Goal: Task Accomplishment & Management: Use online tool/utility

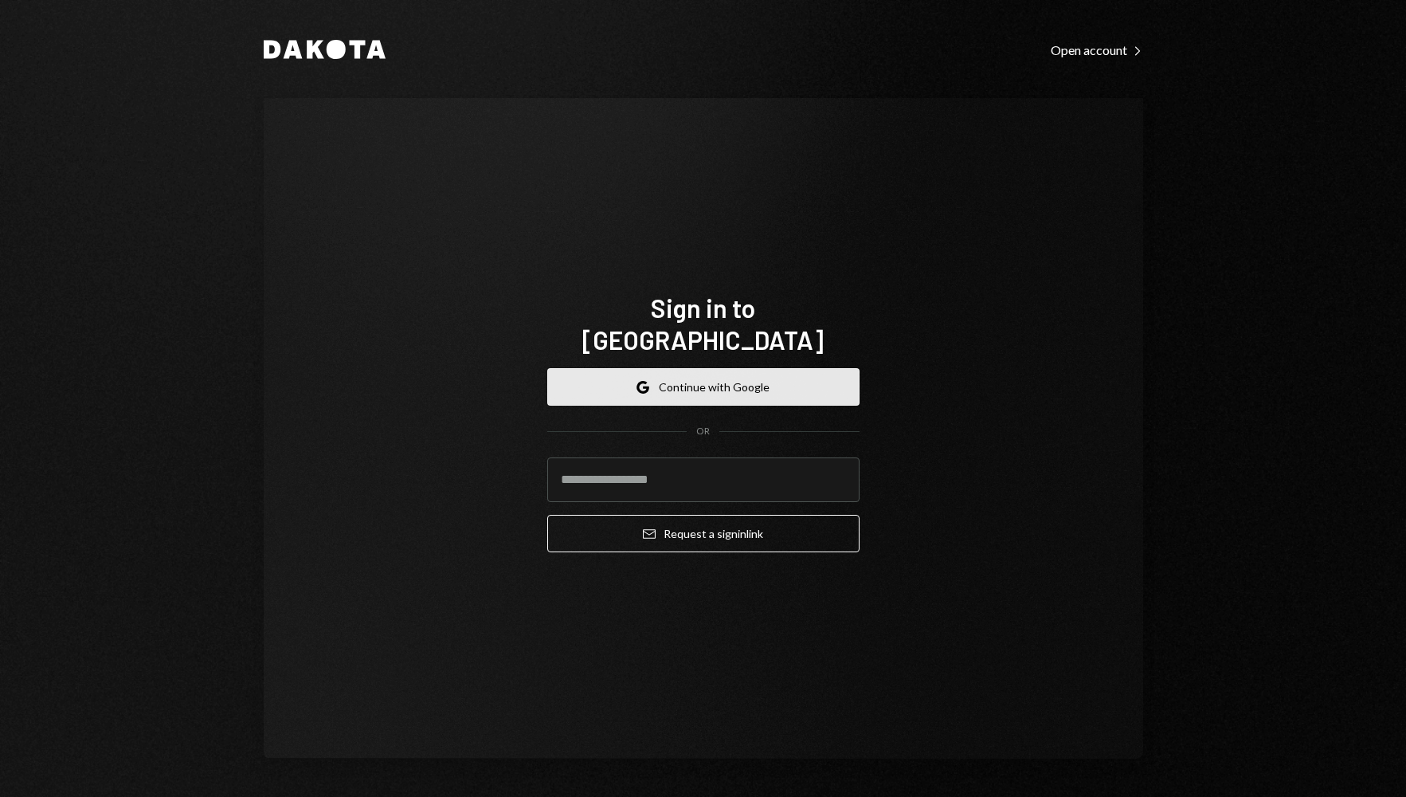
click at [723, 378] on button "Google Continue with Google" at bounding box center [703, 386] width 312 height 37
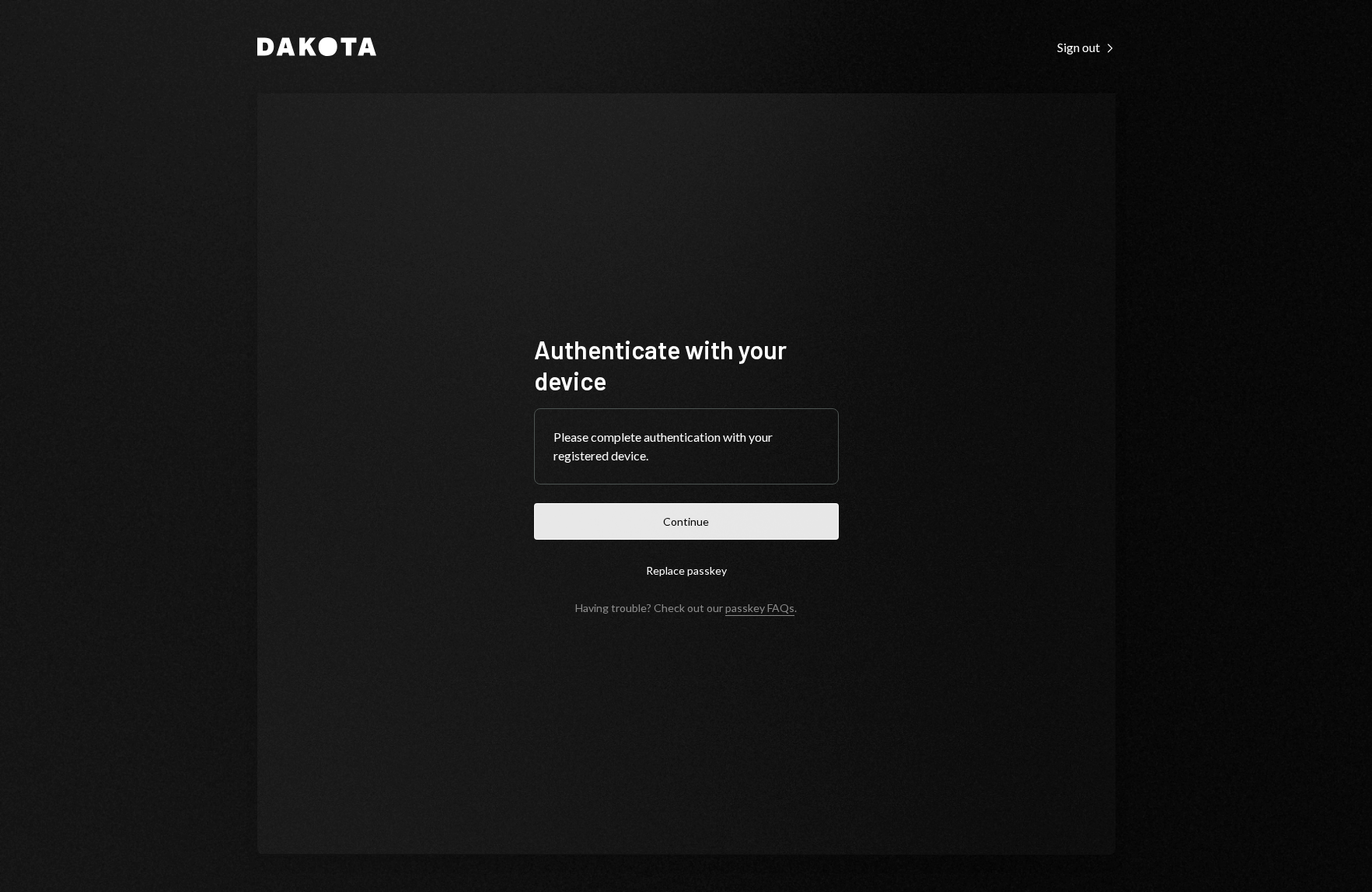
click at [720, 527] on button "Continue" at bounding box center [686, 520] width 304 height 36
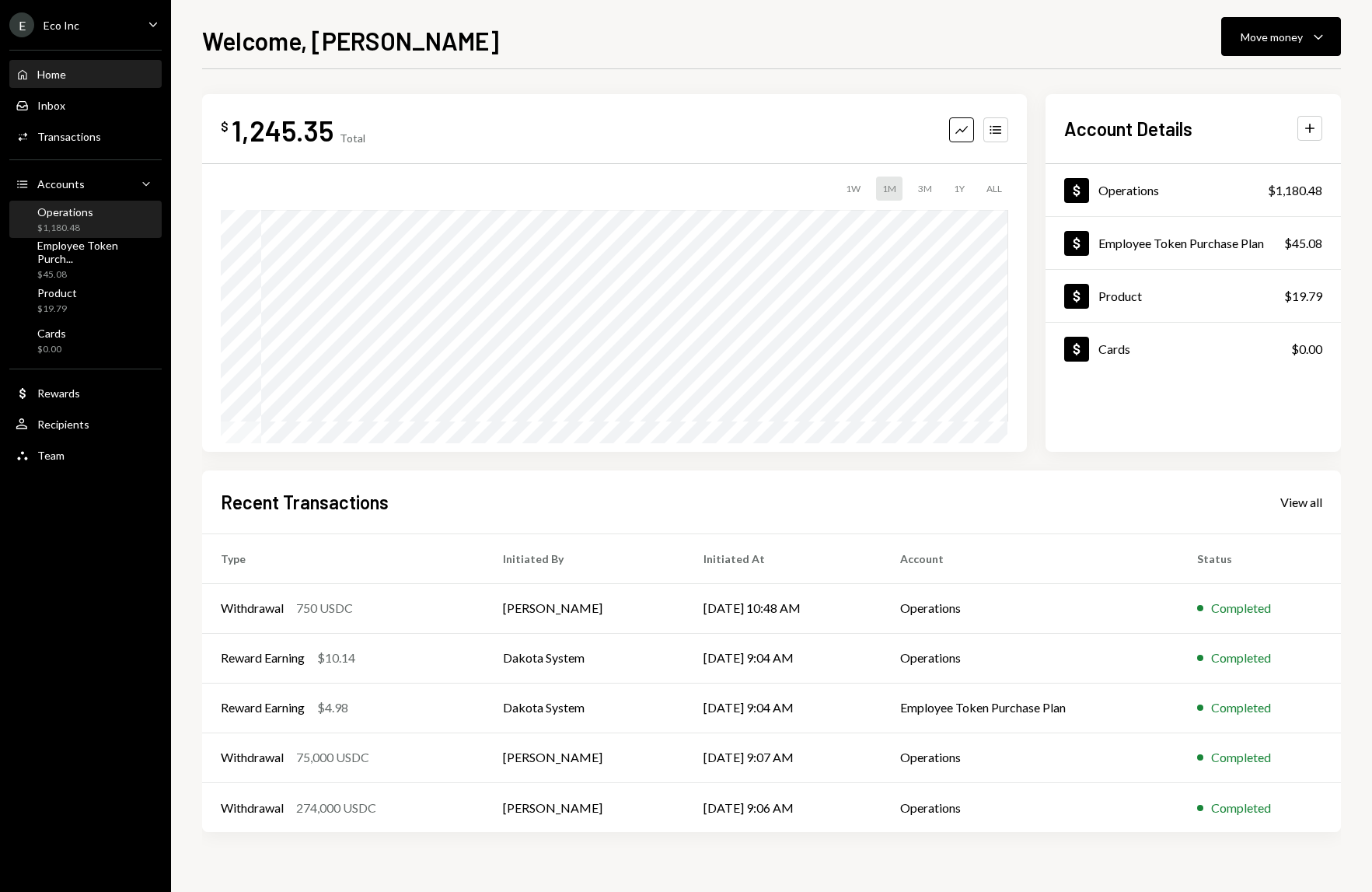
click at [106, 228] on div "Operations $1,180.48" at bounding box center [85, 220] width 140 height 29
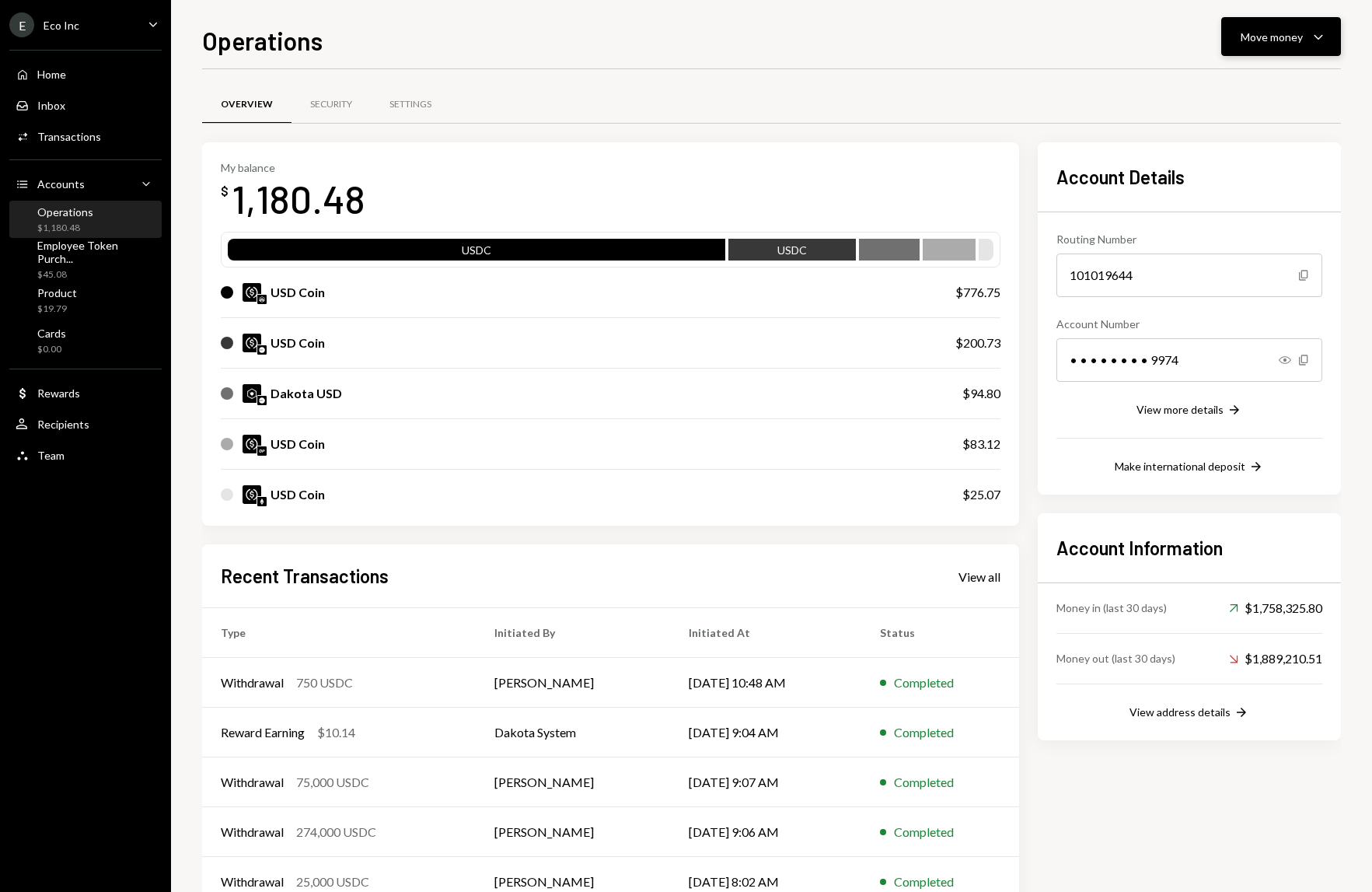
click at [1292, 40] on div "Move money" at bounding box center [1271, 36] width 62 height 17
click at [1290, 41] on div "Move money" at bounding box center [1271, 36] width 62 height 17
click at [1240, 159] on div "Deposit" at bounding box center [1269, 153] width 113 height 17
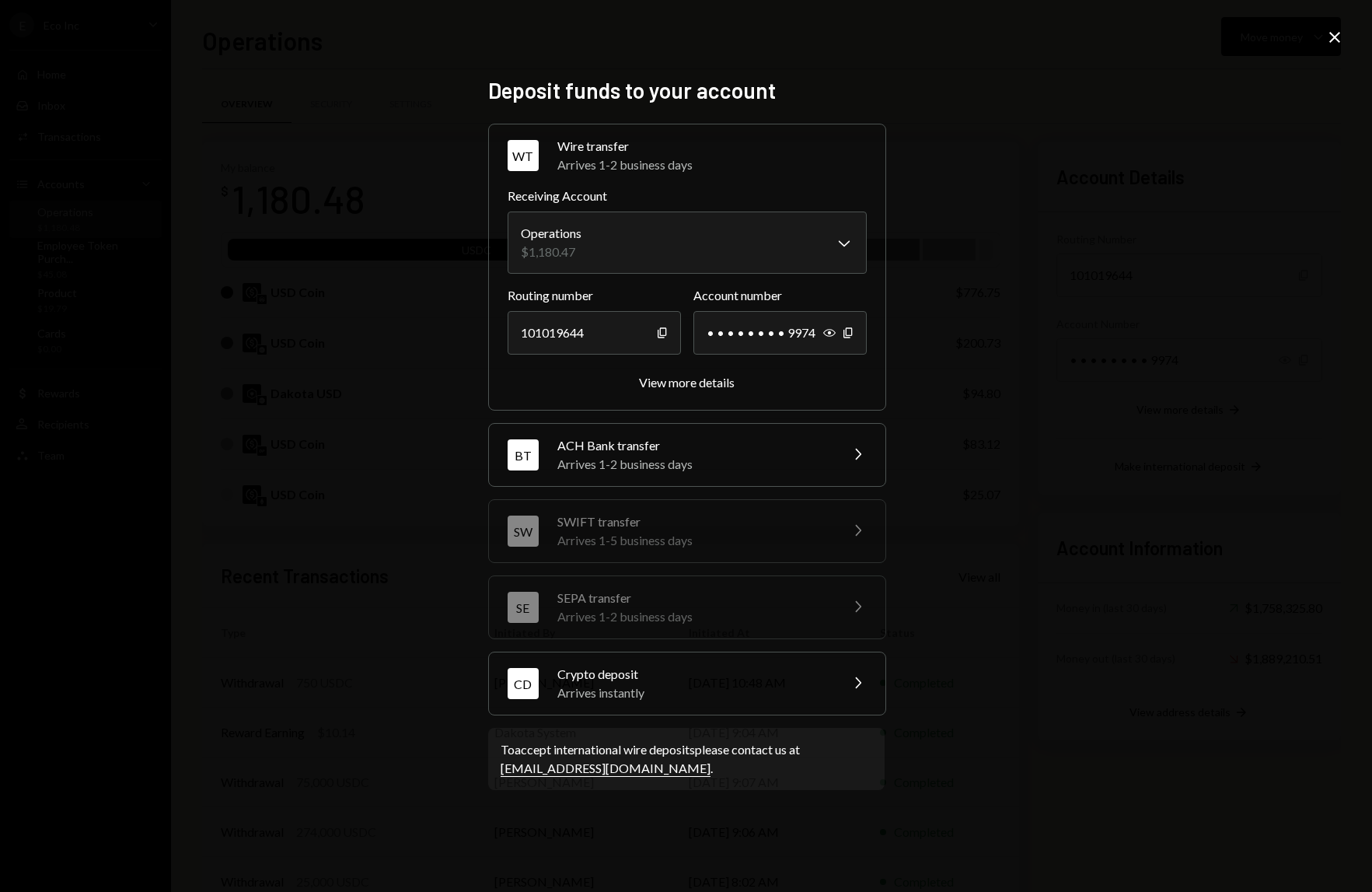
click at [743, 705] on div "CD Crypto deposit Arrives instantly Chevron Right" at bounding box center [687, 683] width 396 height 62
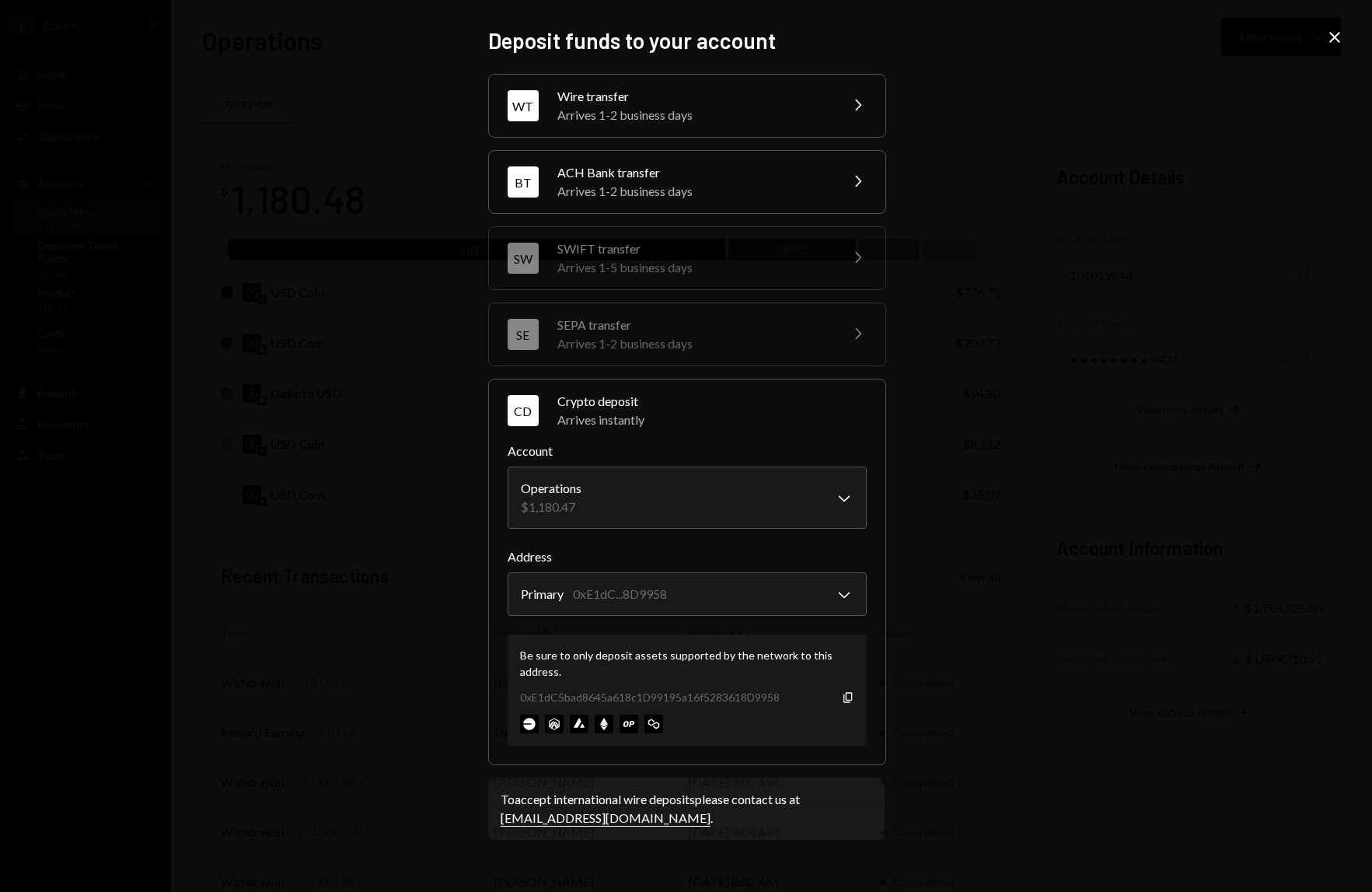
click at [847, 705] on div "0xE1dC5bad8645a618c1D99195a16f5283618D9958 Copy" at bounding box center [687, 697] width 335 height 17
click at [848, 697] on icon "Copy" at bounding box center [848, 697] width 13 height 13
drag, startPoint x: 367, startPoint y: 722, endPoint x: 204, endPoint y: 705, distance: 163.9
click at [367, 722] on div "**********" at bounding box center [686, 446] width 1372 height 892
click at [1339, 40] on icon "Close" at bounding box center [1334, 37] width 19 height 19
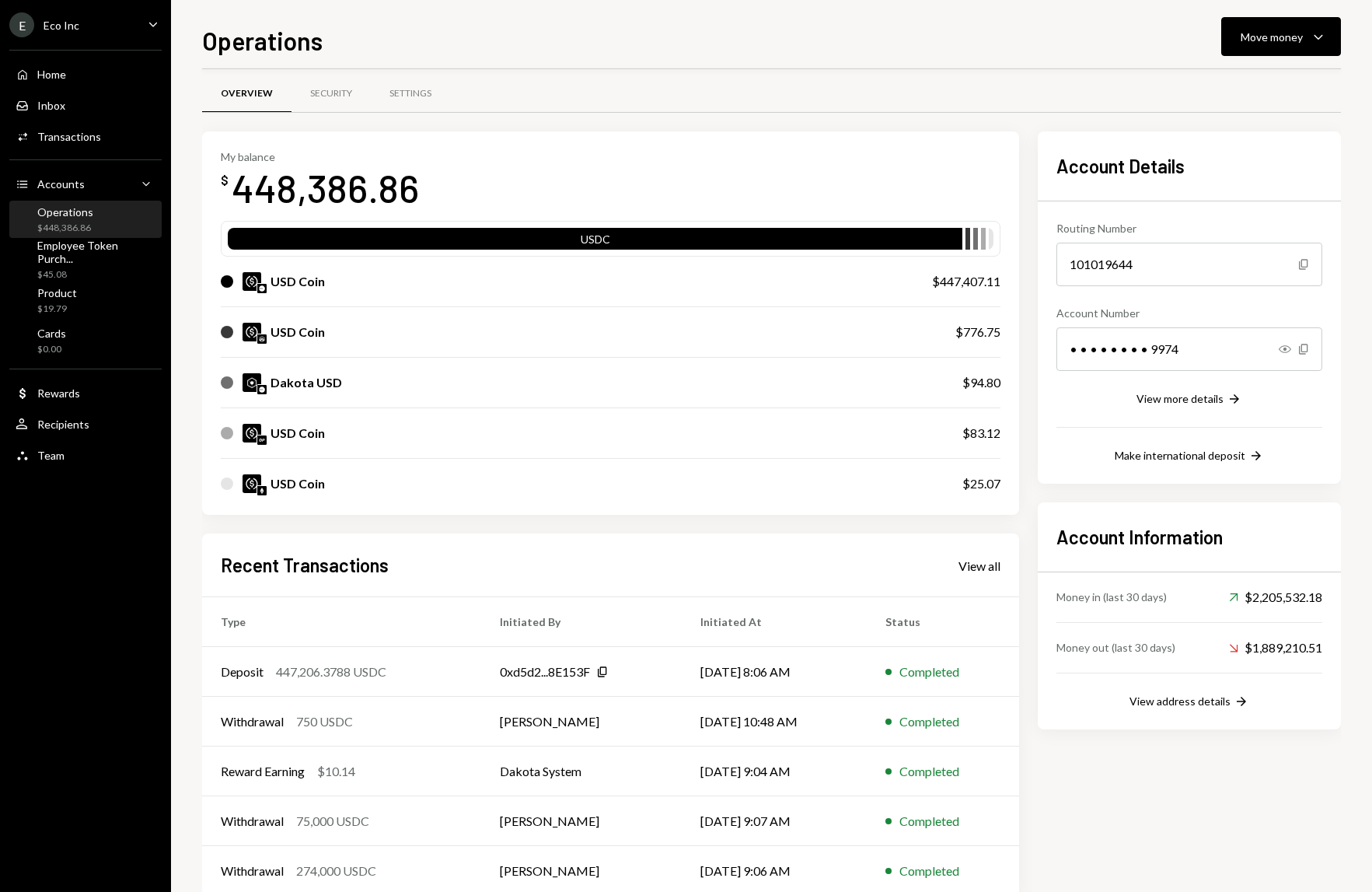
scroll to position [12, 0]
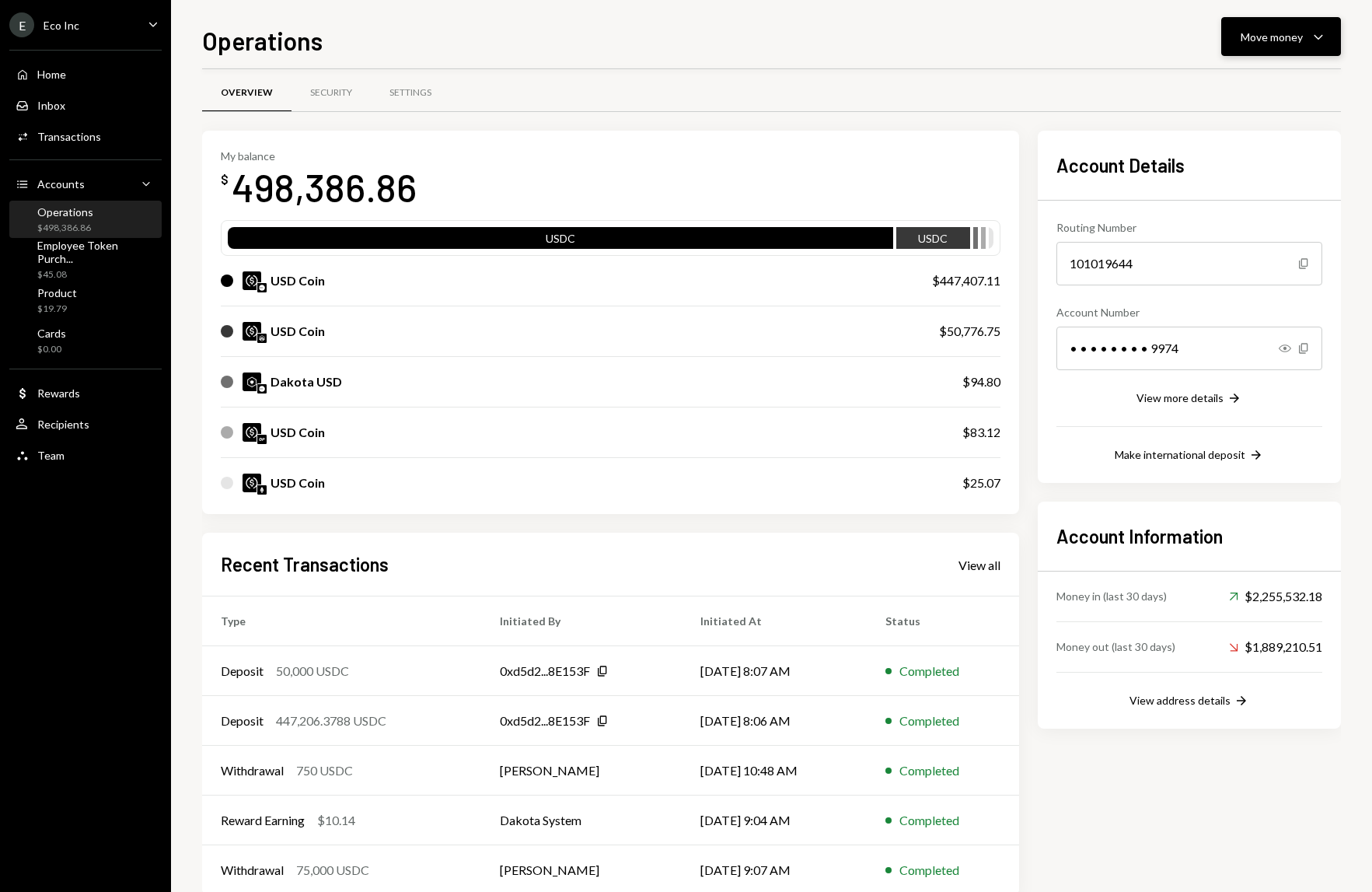
click at [1323, 39] on icon "Caret Down" at bounding box center [1317, 36] width 19 height 19
click at [1250, 82] on div "Send" at bounding box center [1269, 83] width 113 height 17
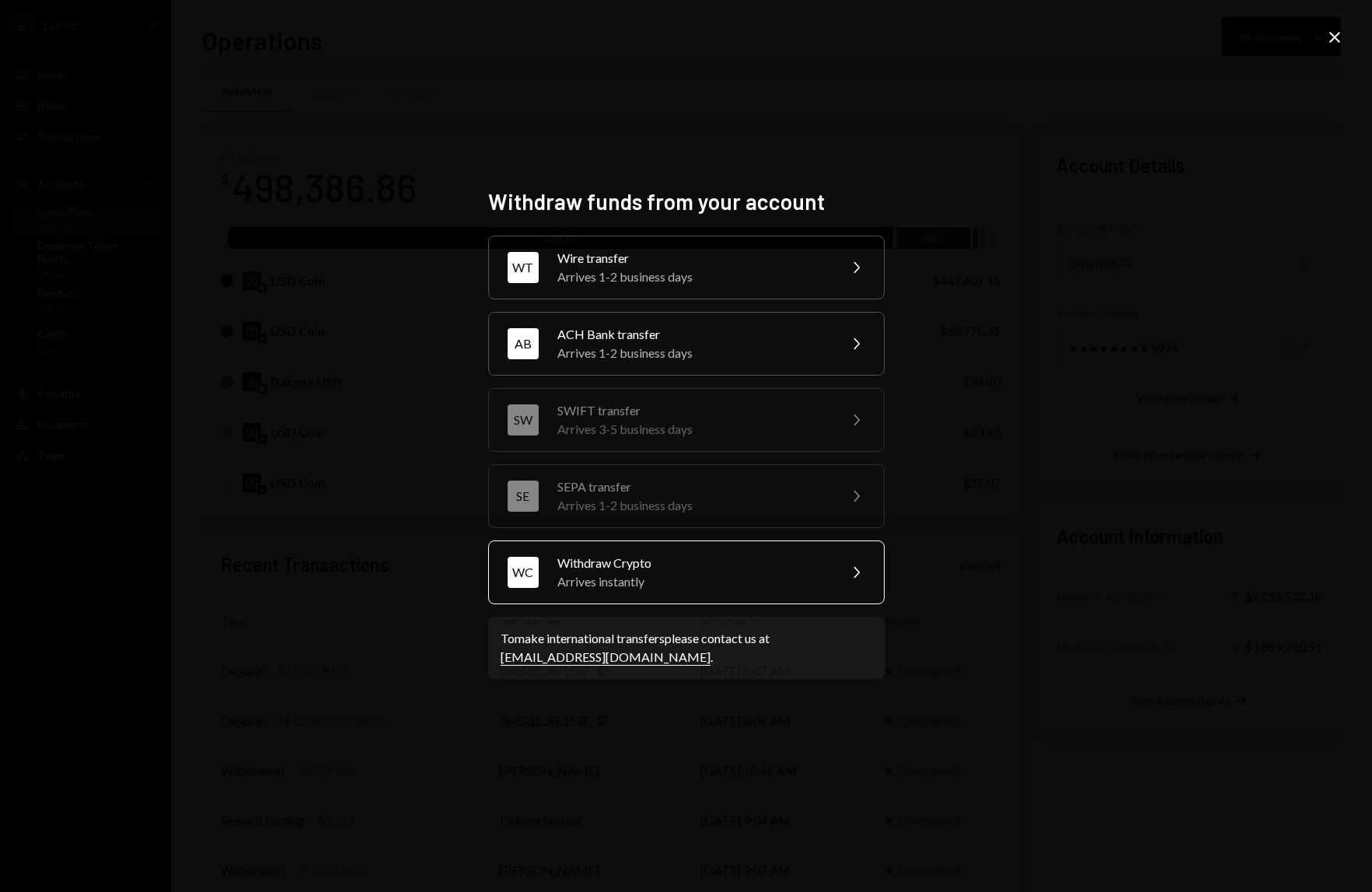
click at [747, 582] on div "Arrives instantly" at bounding box center [692, 581] width 270 height 19
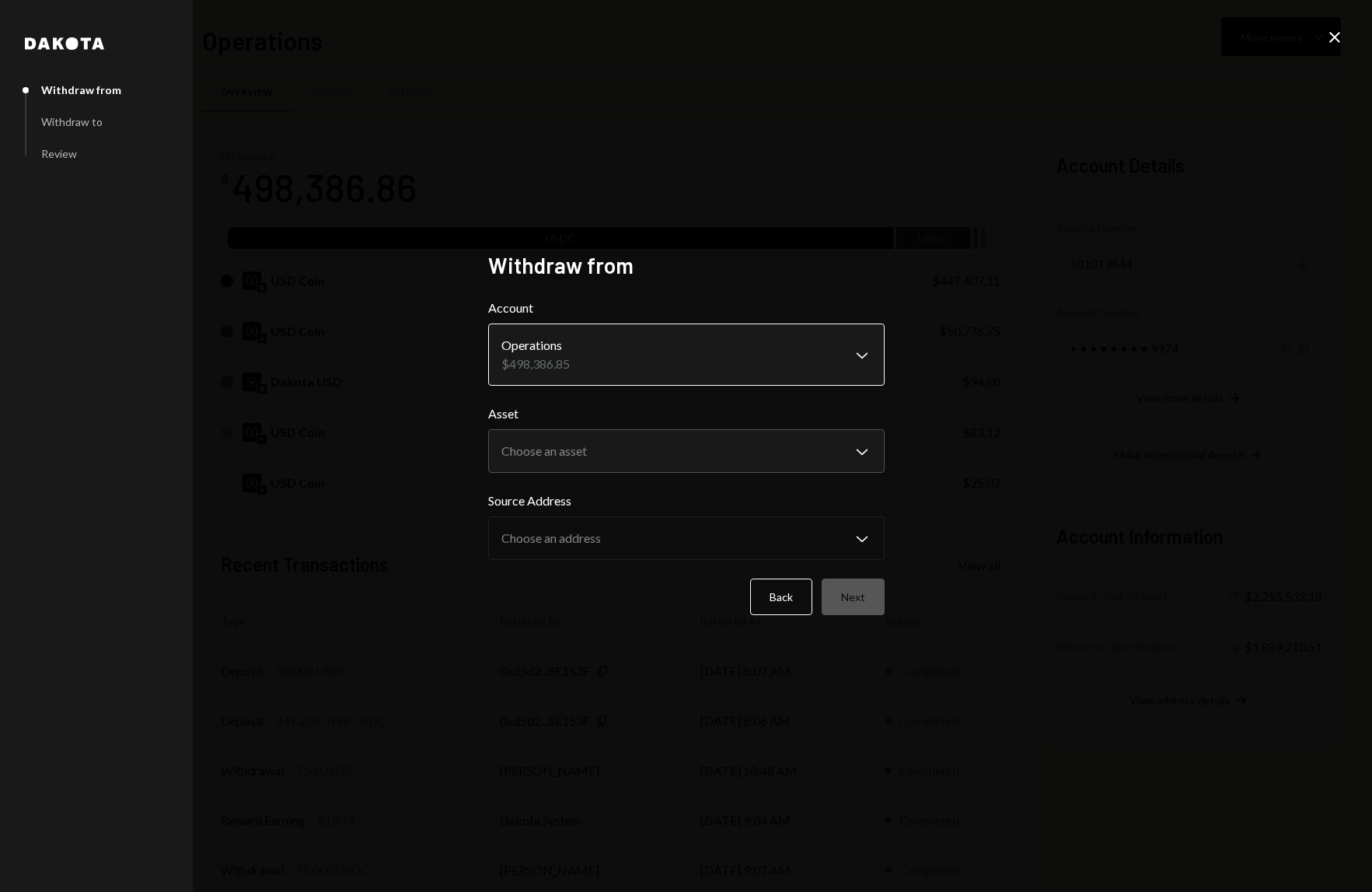
click at [883, 359] on body "E Eco Inc Caret Down Home Home Inbox Inbox Activities Transactions Accounts Acc…" at bounding box center [686, 446] width 1372 height 892
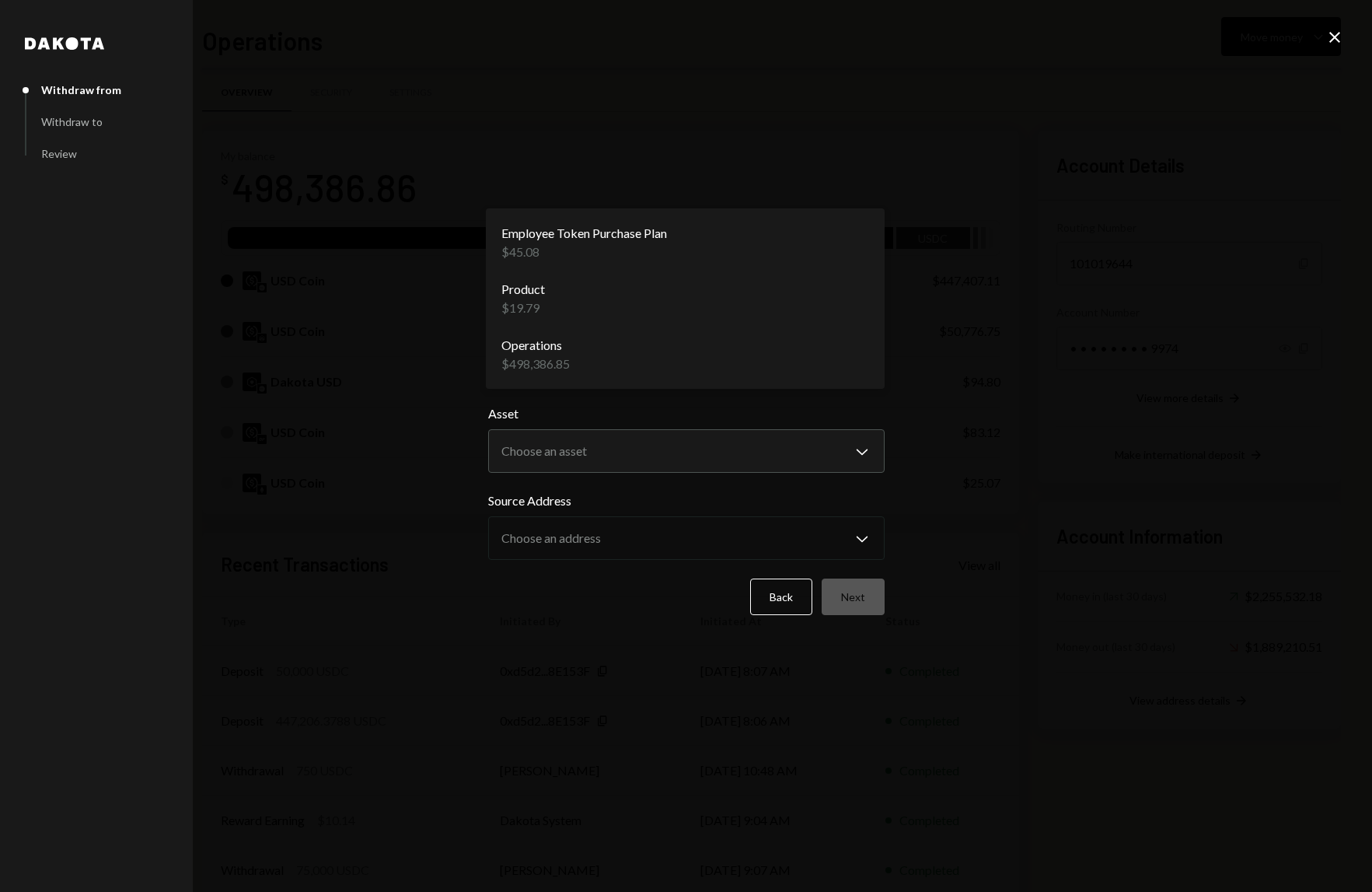
drag, startPoint x: 791, startPoint y: 356, endPoint x: 754, endPoint y: 404, distance: 60.6
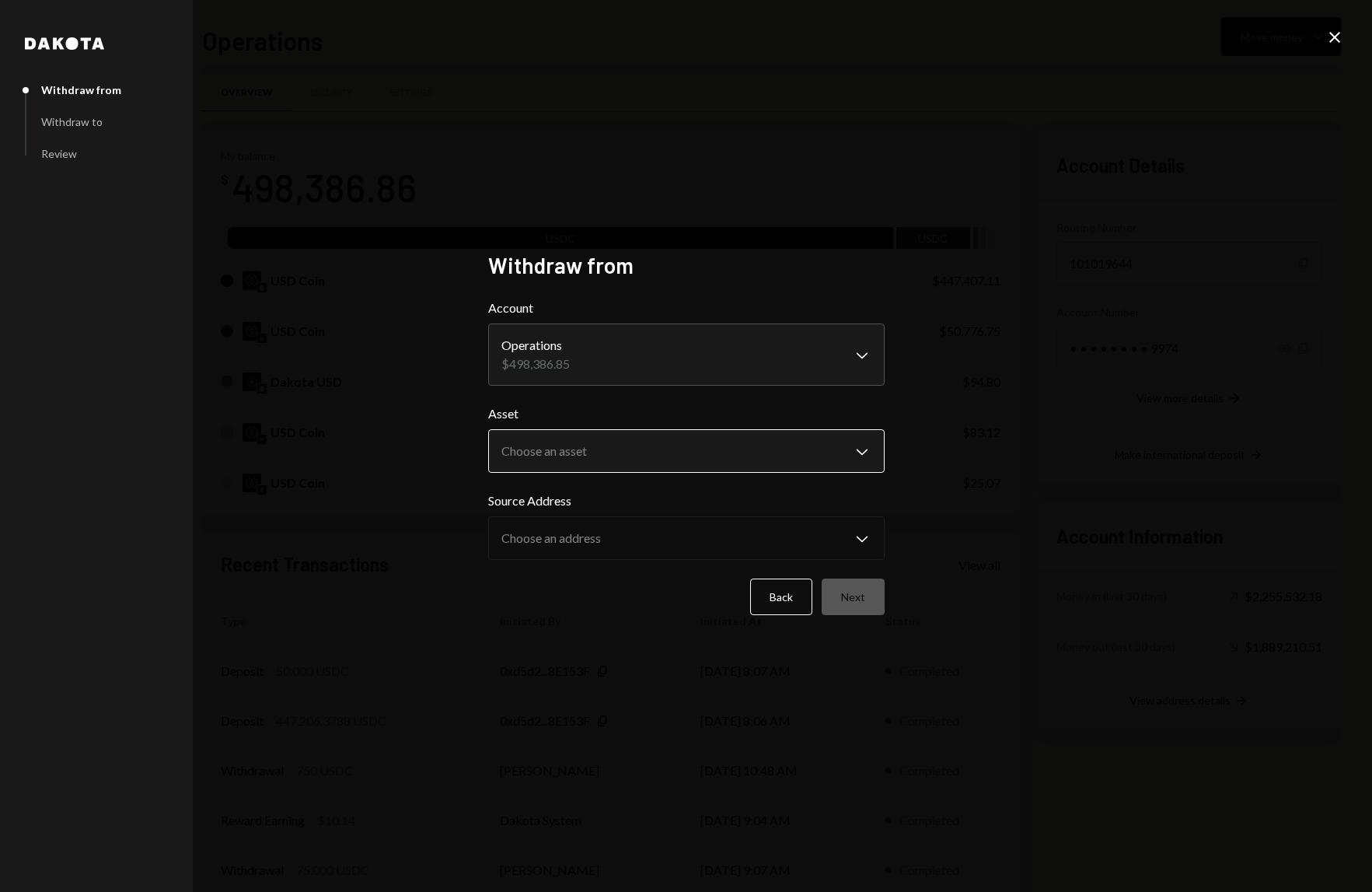
click at [685, 466] on body "E Eco Inc Caret Down Home Home Inbox Inbox Activities Transactions Accounts Acc…" at bounding box center [686, 446] width 1372 height 892
select select "****"
drag, startPoint x: 641, startPoint y: 464, endPoint x: 648, endPoint y: 535, distance: 71.3
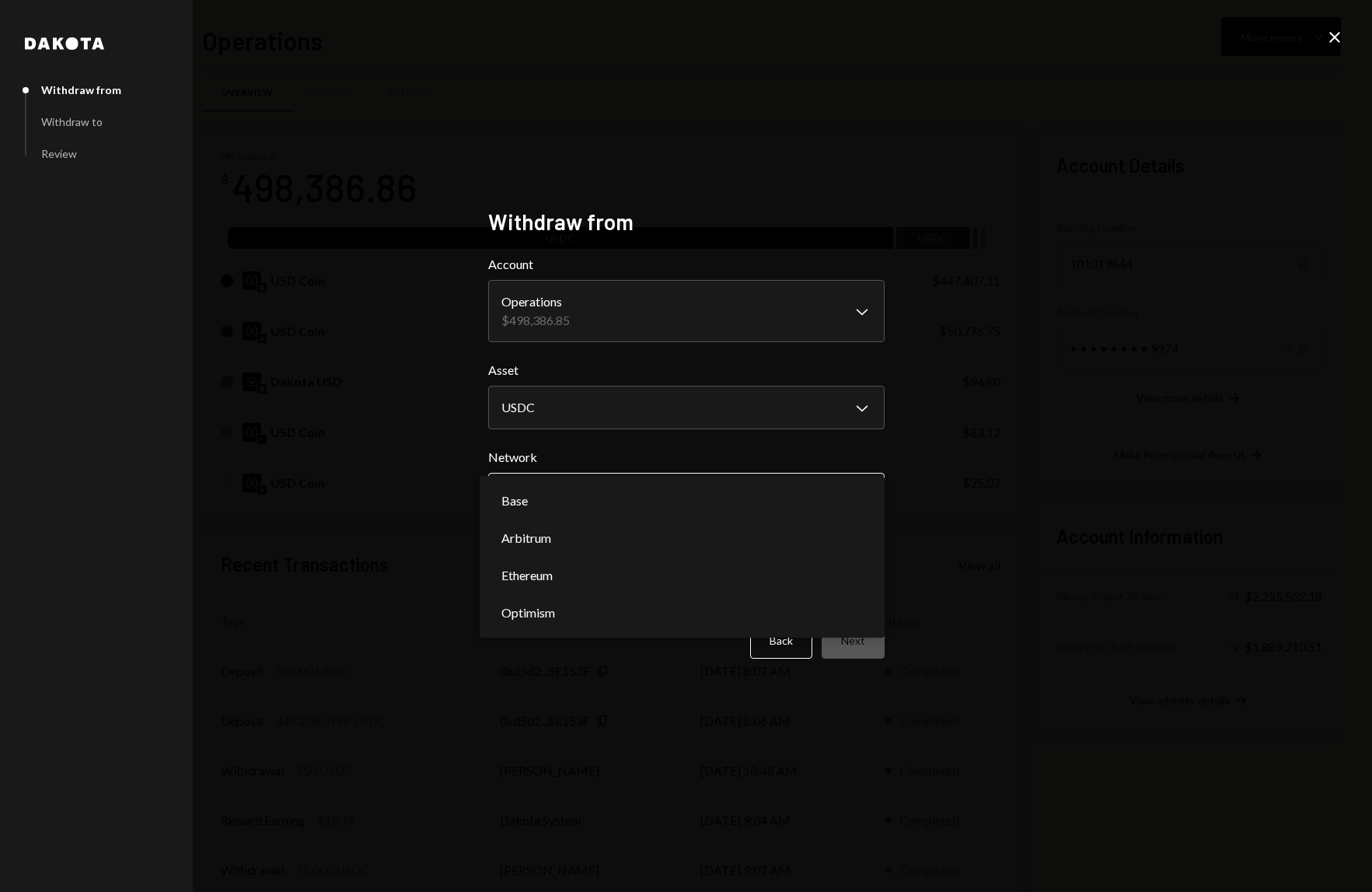
click at [628, 497] on body "E Eco Inc Caret Down Home Home Inbox Inbox Activities Transactions Accounts Acc…" at bounding box center [686, 446] width 1372 height 892
select select "**********"
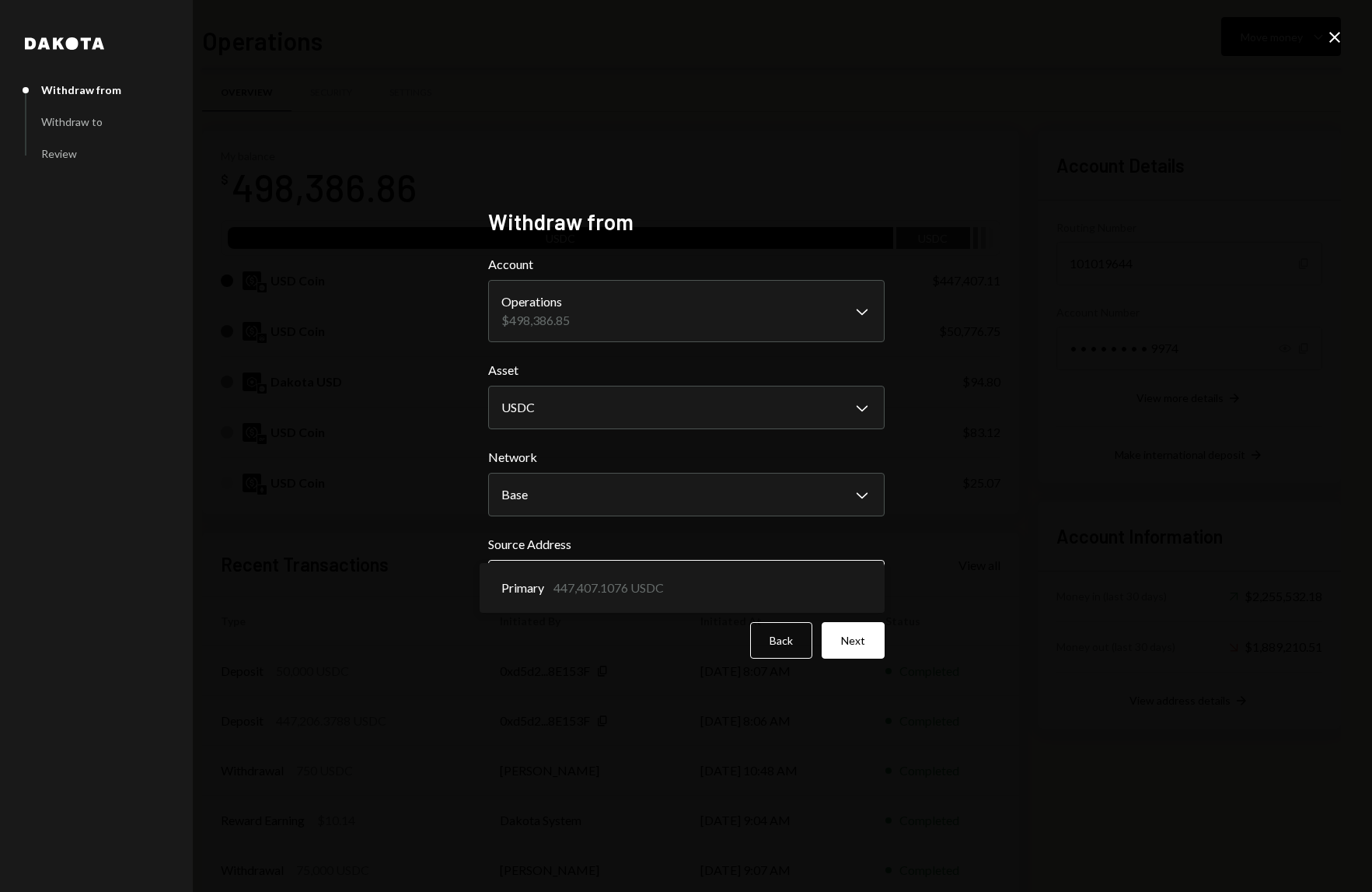
click at [596, 587] on body "E Eco Inc Caret Down Home Home Inbox Inbox Activities Transactions Accounts Acc…" at bounding box center [686, 446] width 1372 height 892
click at [850, 641] on button "Next" at bounding box center [853, 639] width 63 height 36
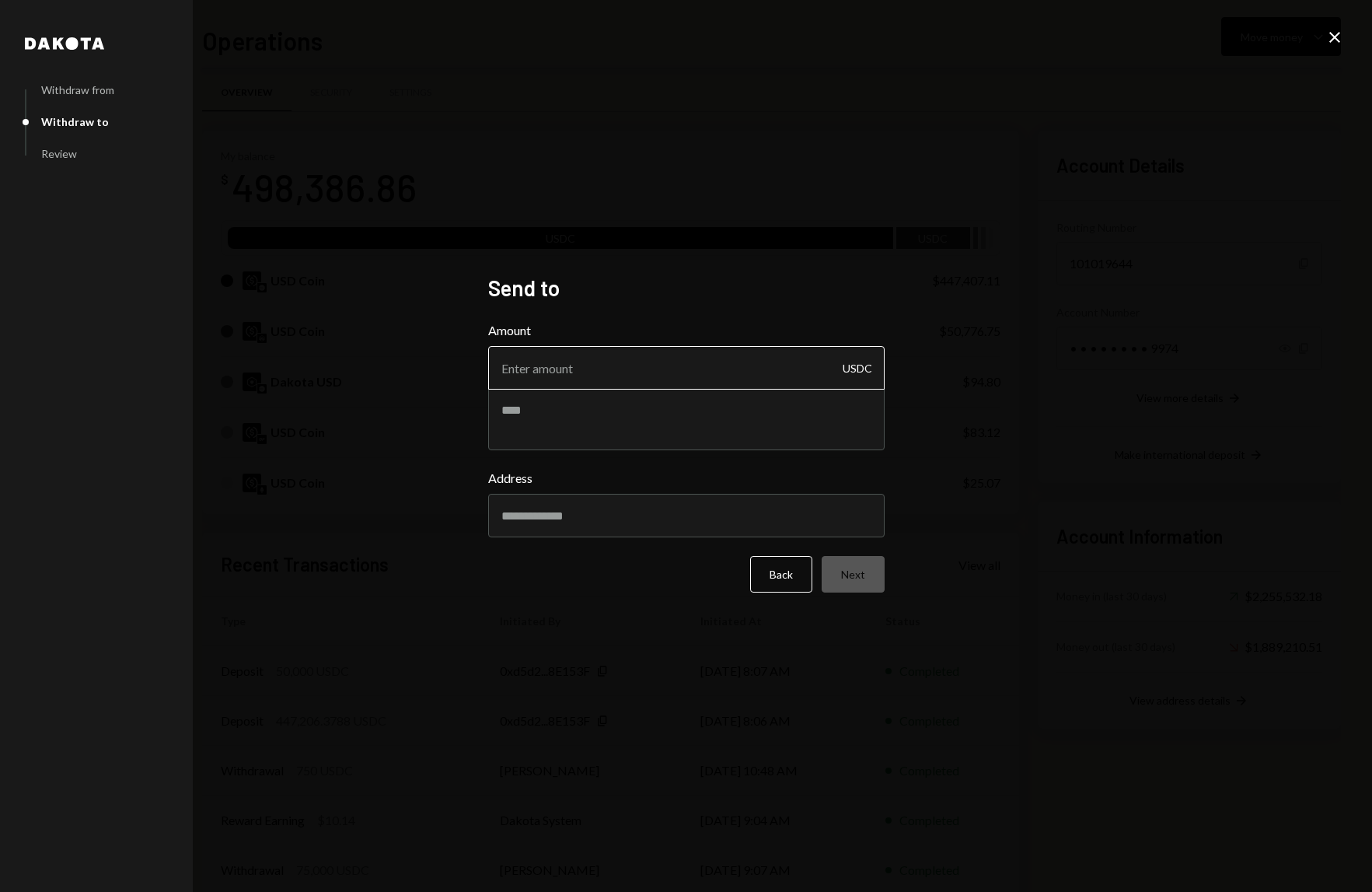
click at [598, 374] on input "Amount" at bounding box center [686, 367] width 396 height 44
type input "5000"
type textarea "**********"
click at [725, 530] on input "Address" at bounding box center [686, 515] width 396 height 44
paste input "**********"
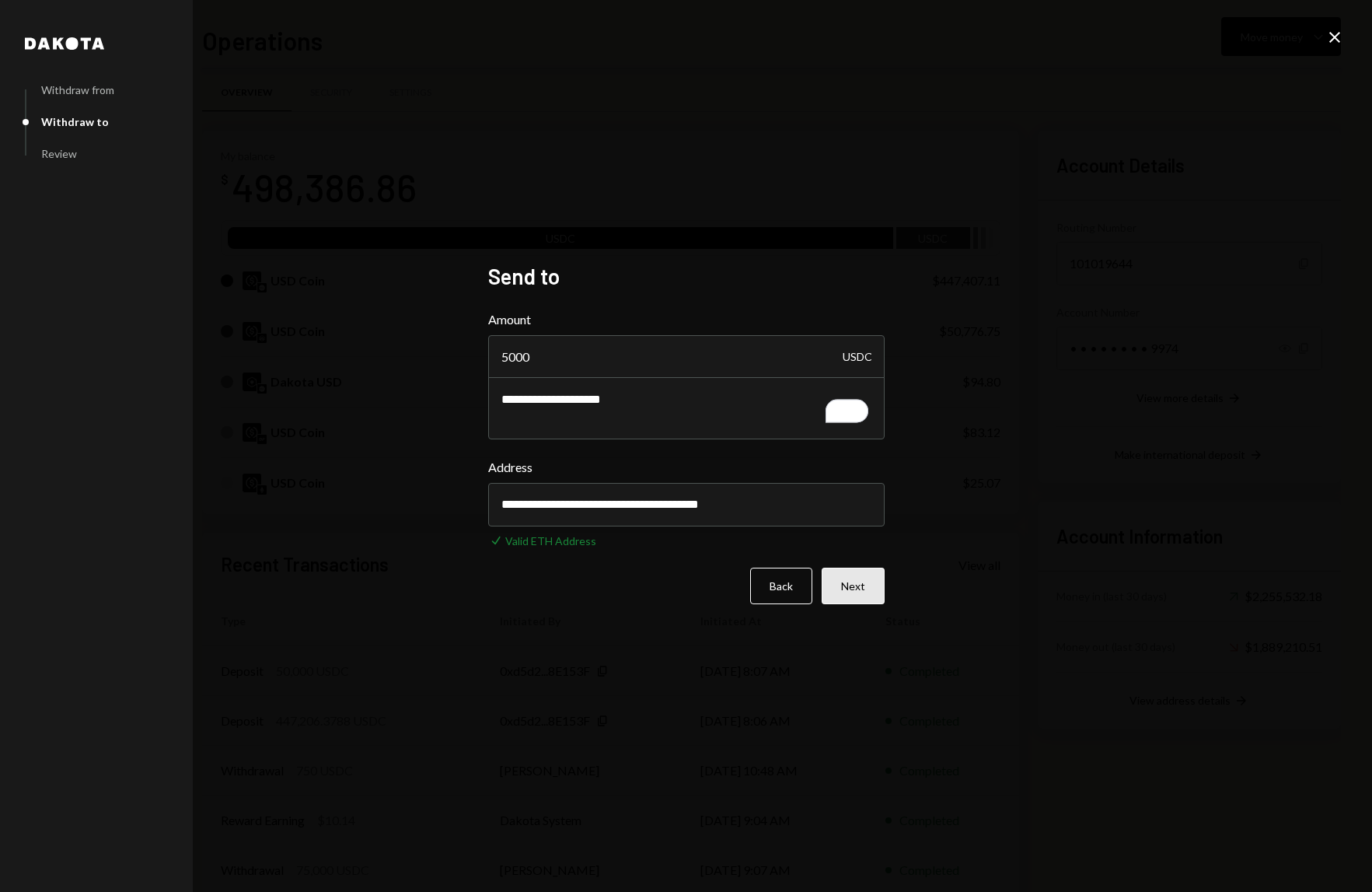
type input "**********"
click at [857, 583] on button "Next" at bounding box center [853, 585] width 63 height 36
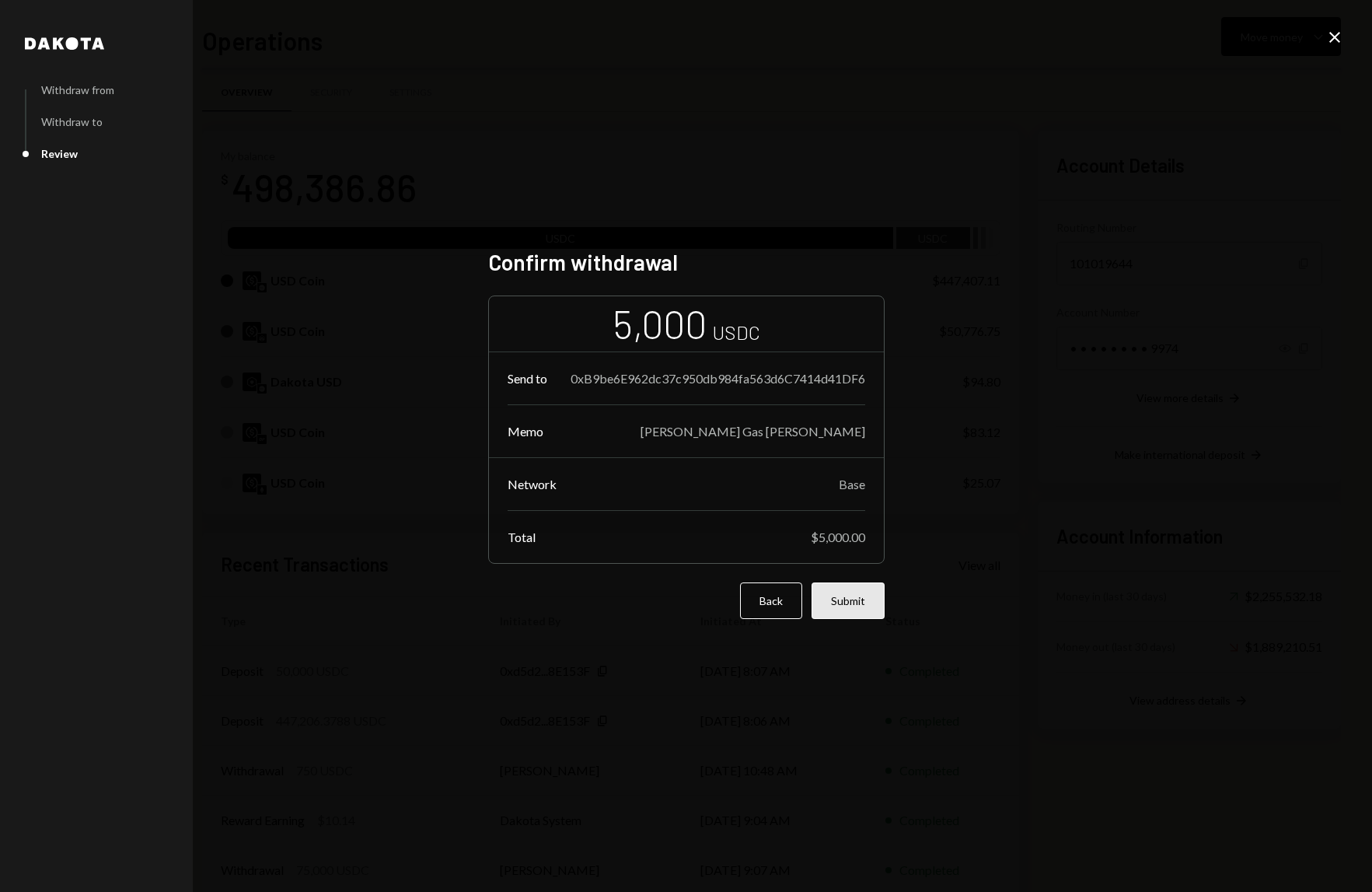
click at [847, 592] on button "Submit" at bounding box center [848, 600] width 73 height 36
